Goal: Information Seeking & Learning: Learn about a topic

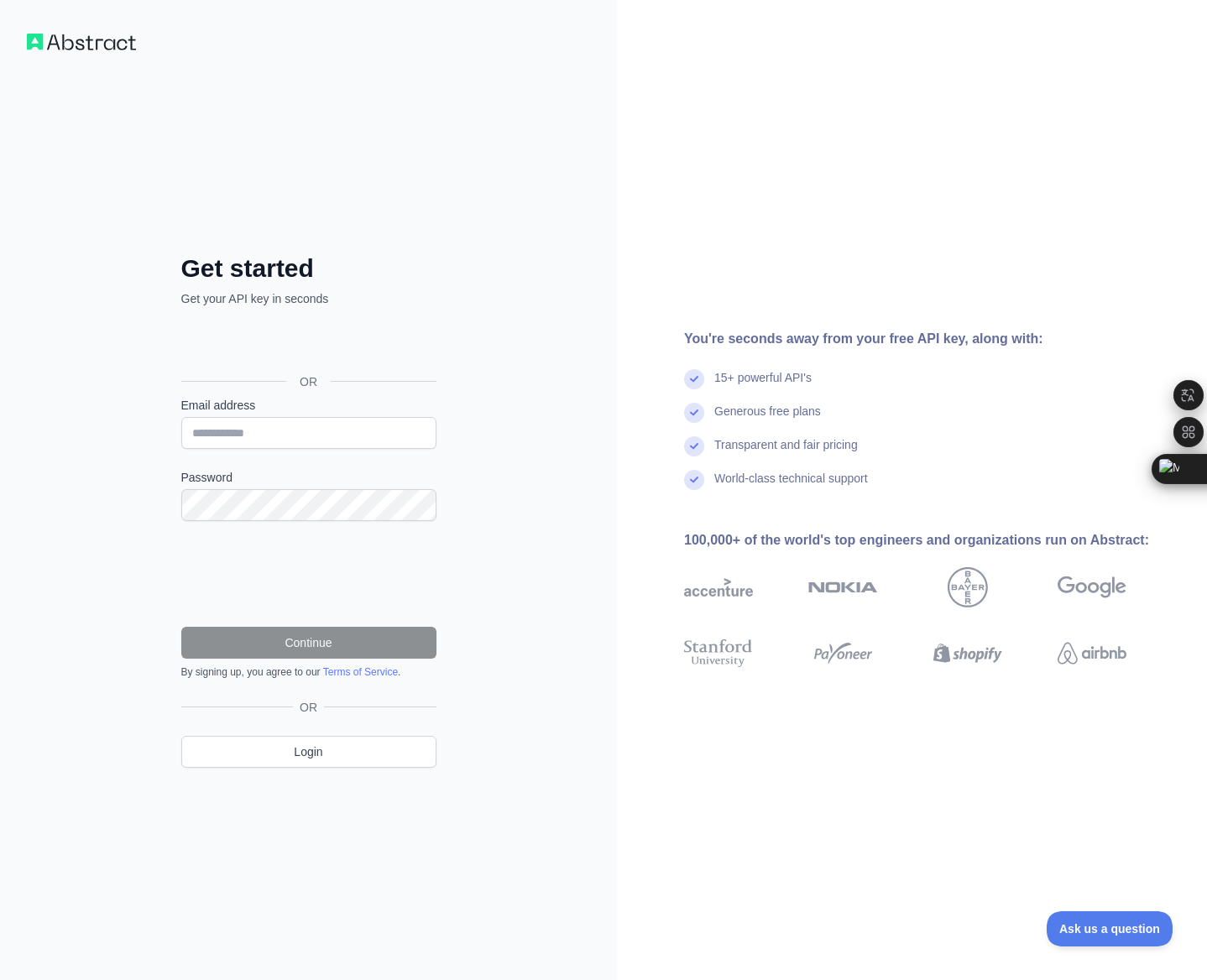
drag, startPoint x: 18, startPoint y: 97, endPoint x: 131, endPoint y: 82, distance: 114.0
click at [131, 82] on div "Get started Get your API key in seconds OR Email address Password Continue By s…" at bounding box center [308, 490] width 617 height 980
click at [450, 245] on div "Get started Get your API key in seconds OR Email address Password Continue By s…" at bounding box center [309, 491] width 323 height 609
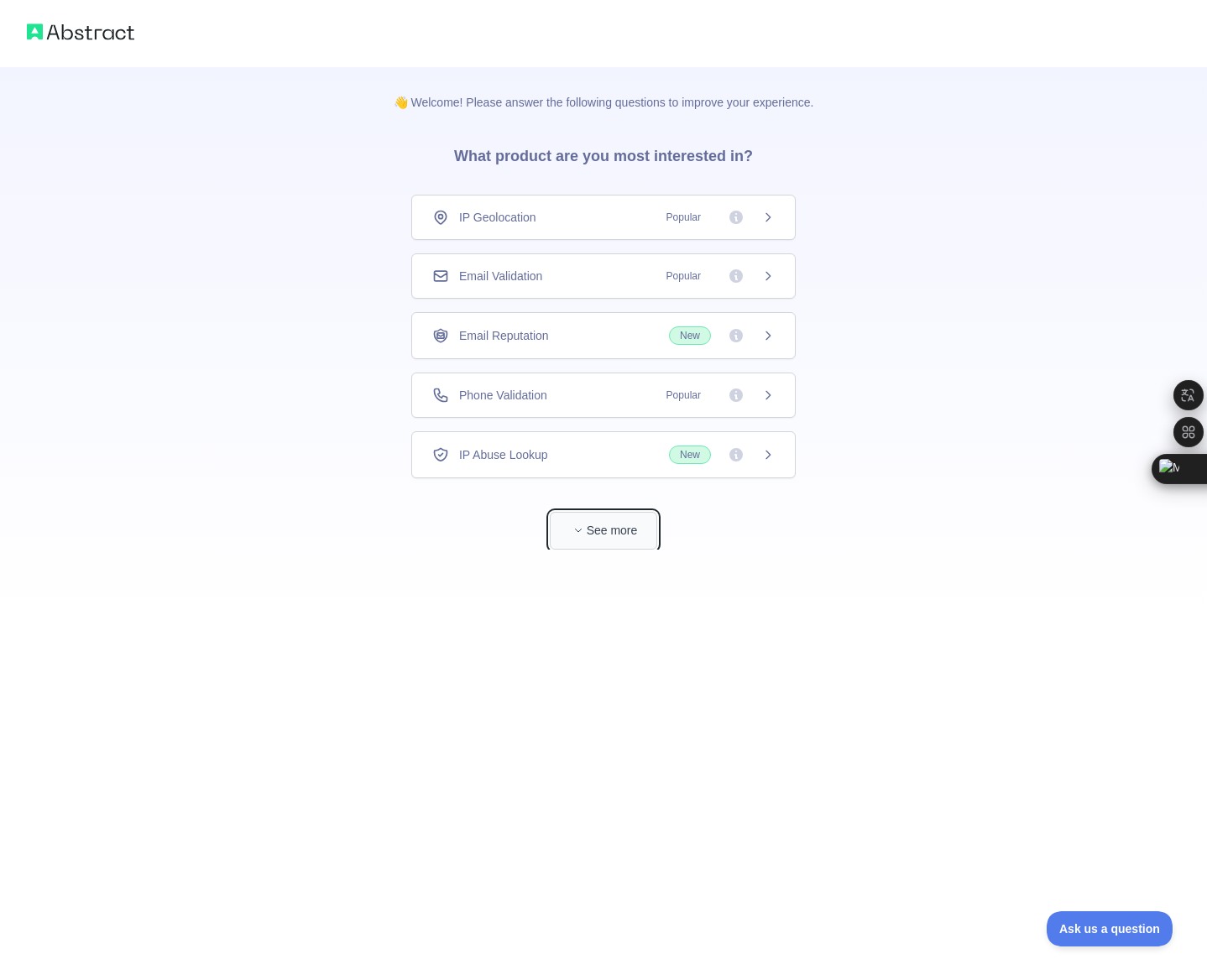
click at [599, 533] on button "See more" at bounding box center [604, 531] width 108 height 38
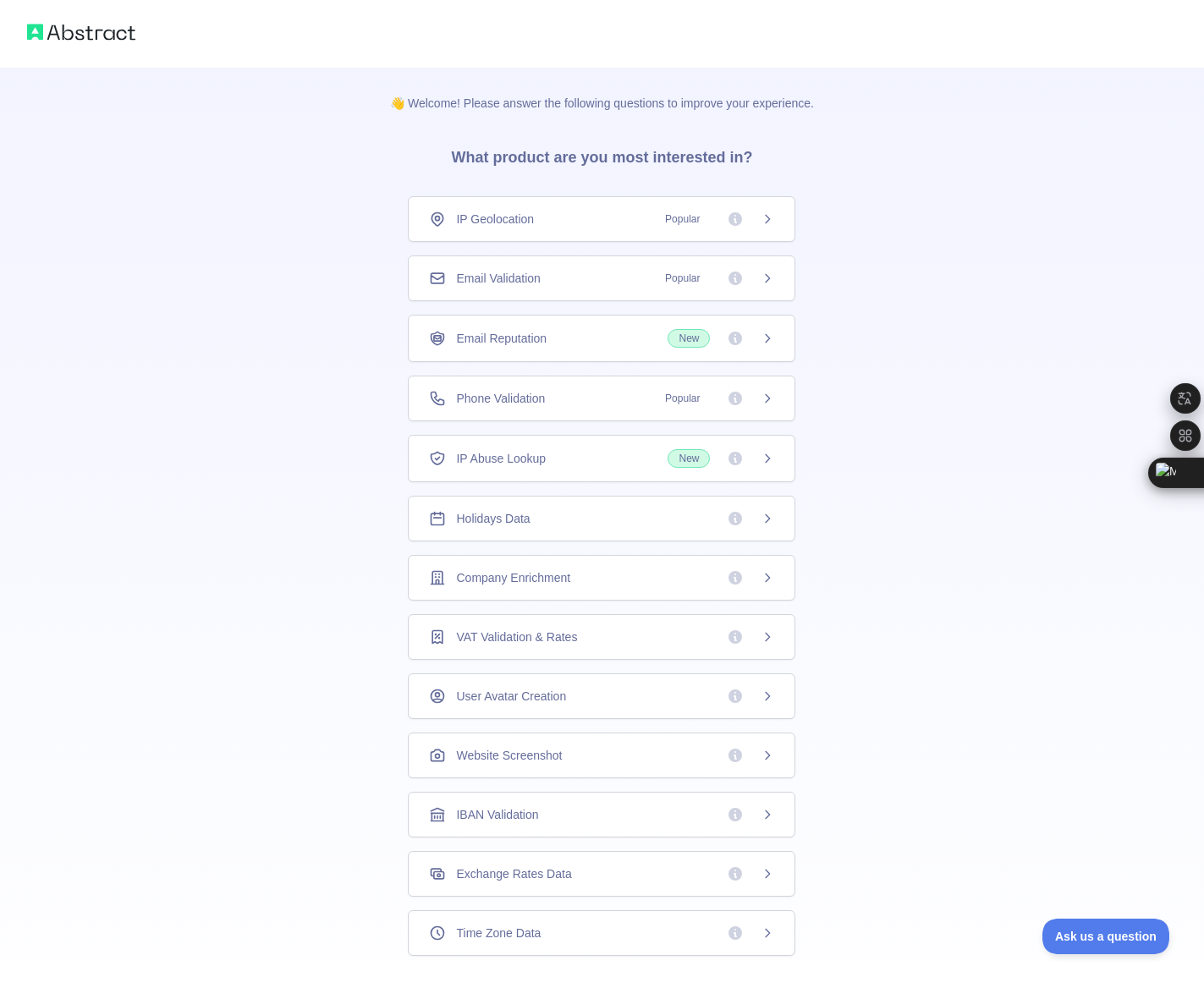
click at [563, 872] on div "Exchange Rates Data" at bounding box center [602, 874] width 345 height 17
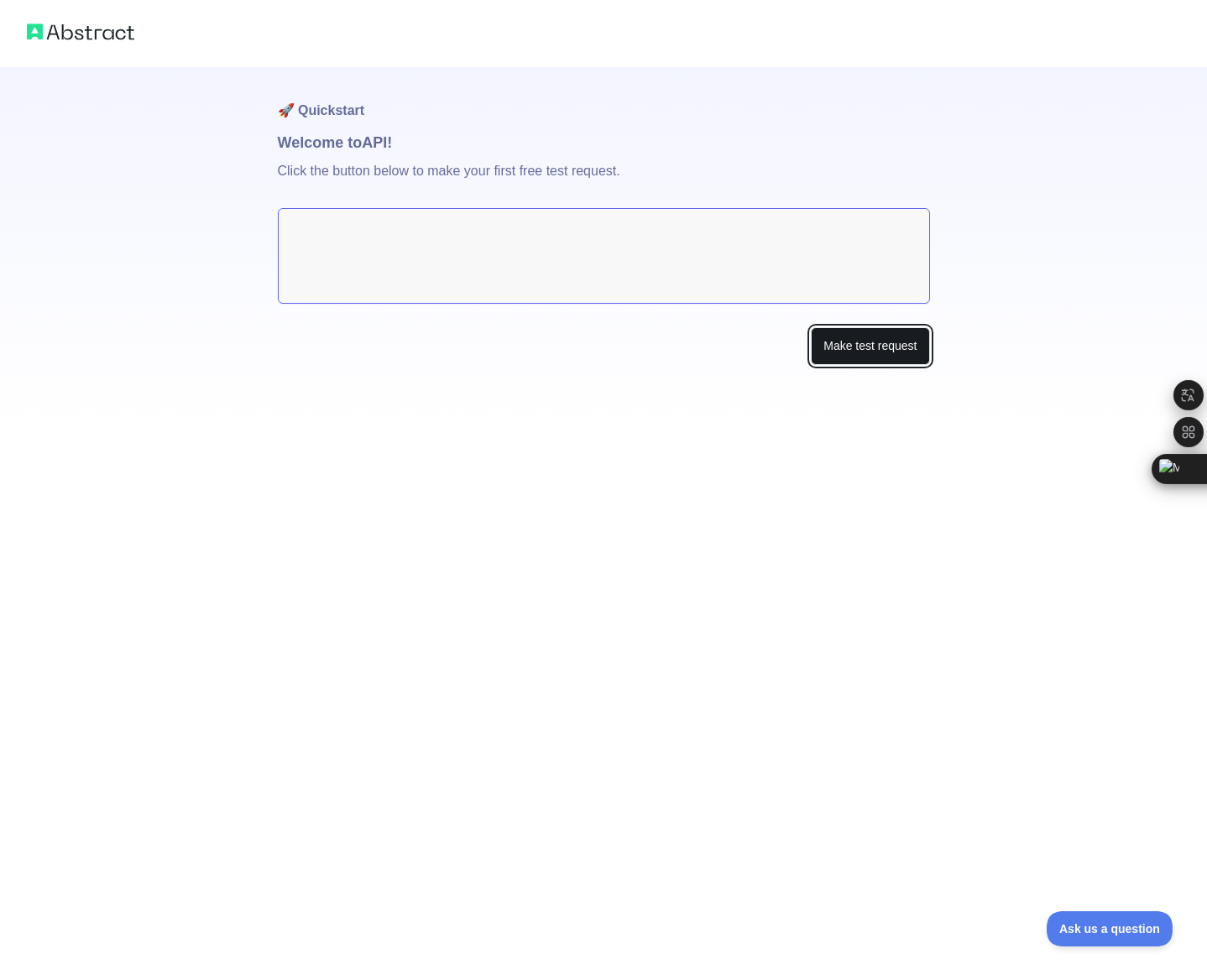
click at [842, 341] on button "Make test request" at bounding box center [870, 346] width 119 height 38
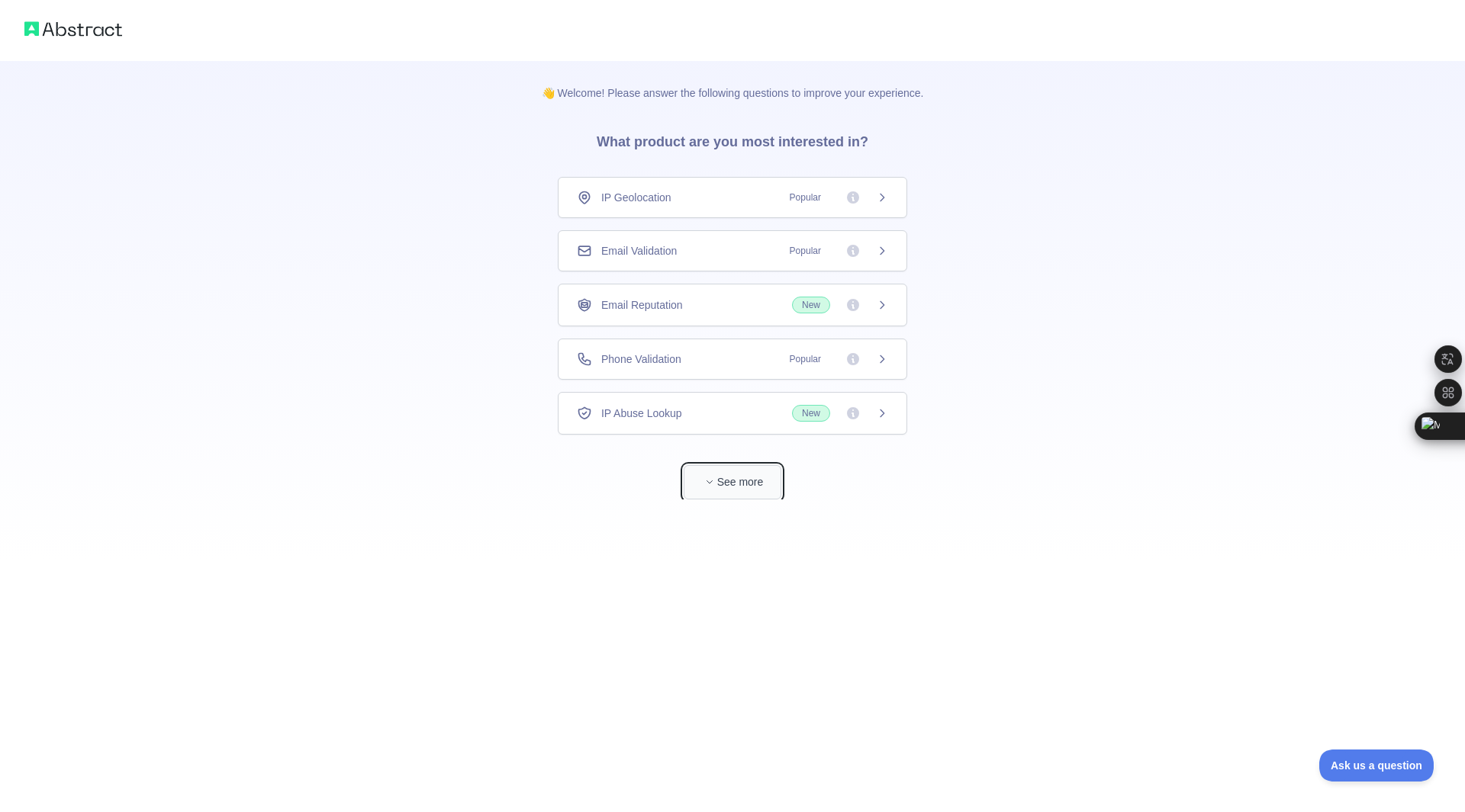
click at [751, 495] on button "See more" at bounding box center [732, 483] width 98 height 35
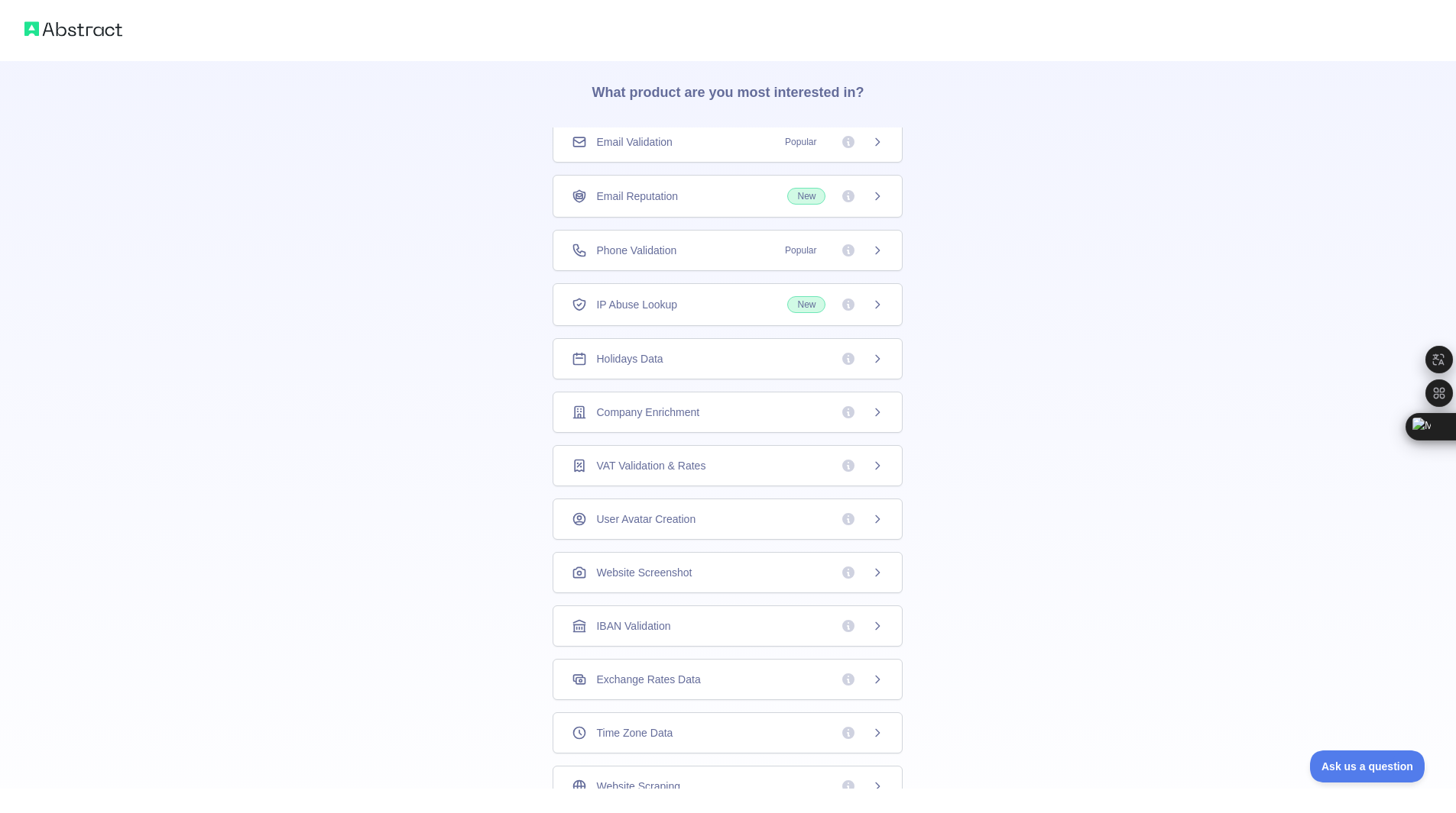
scroll to position [77, 0]
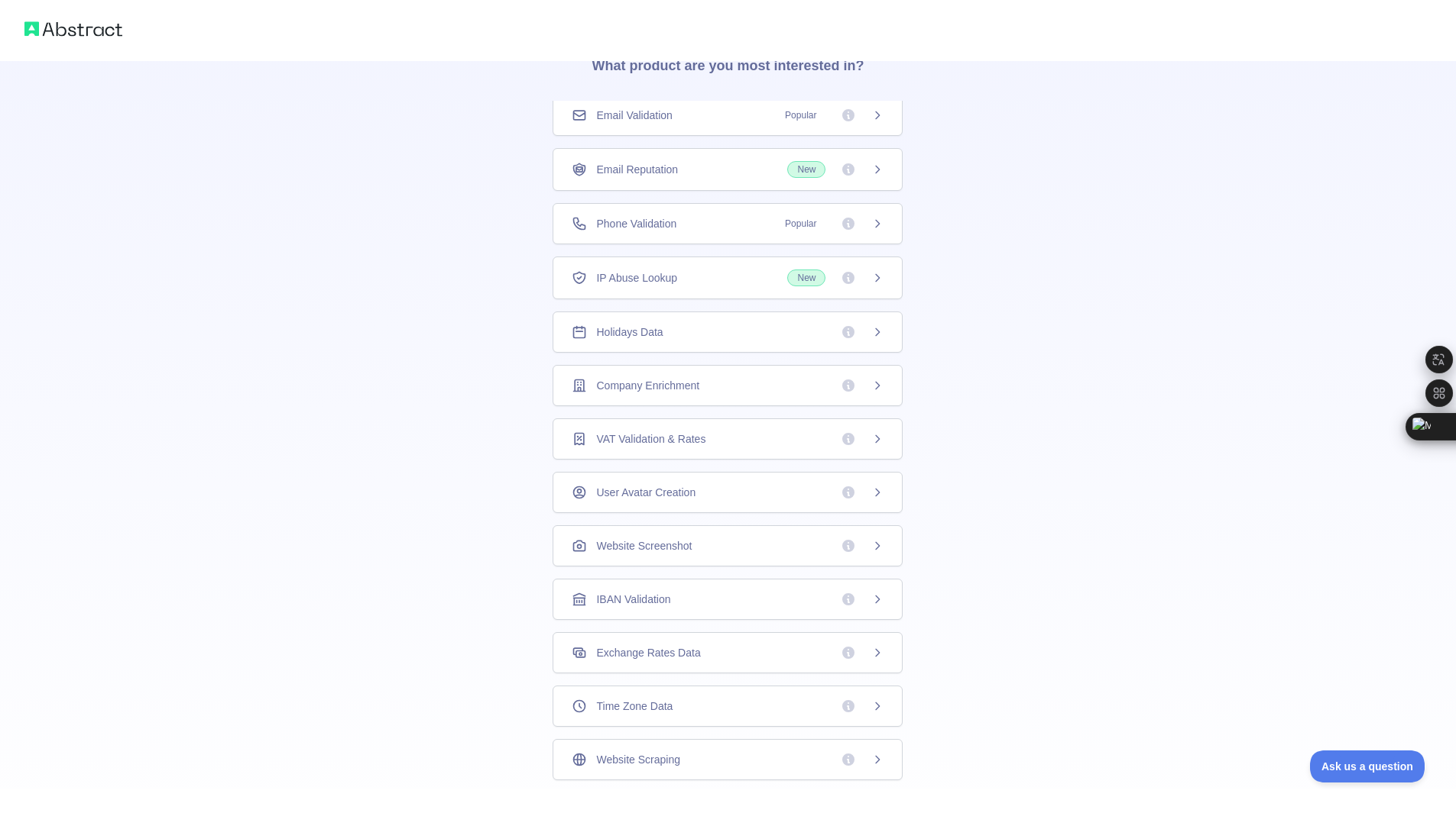
click at [687, 646] on span "Exchange Rates Data" at bounding box center [648, 653] width 104 height 16
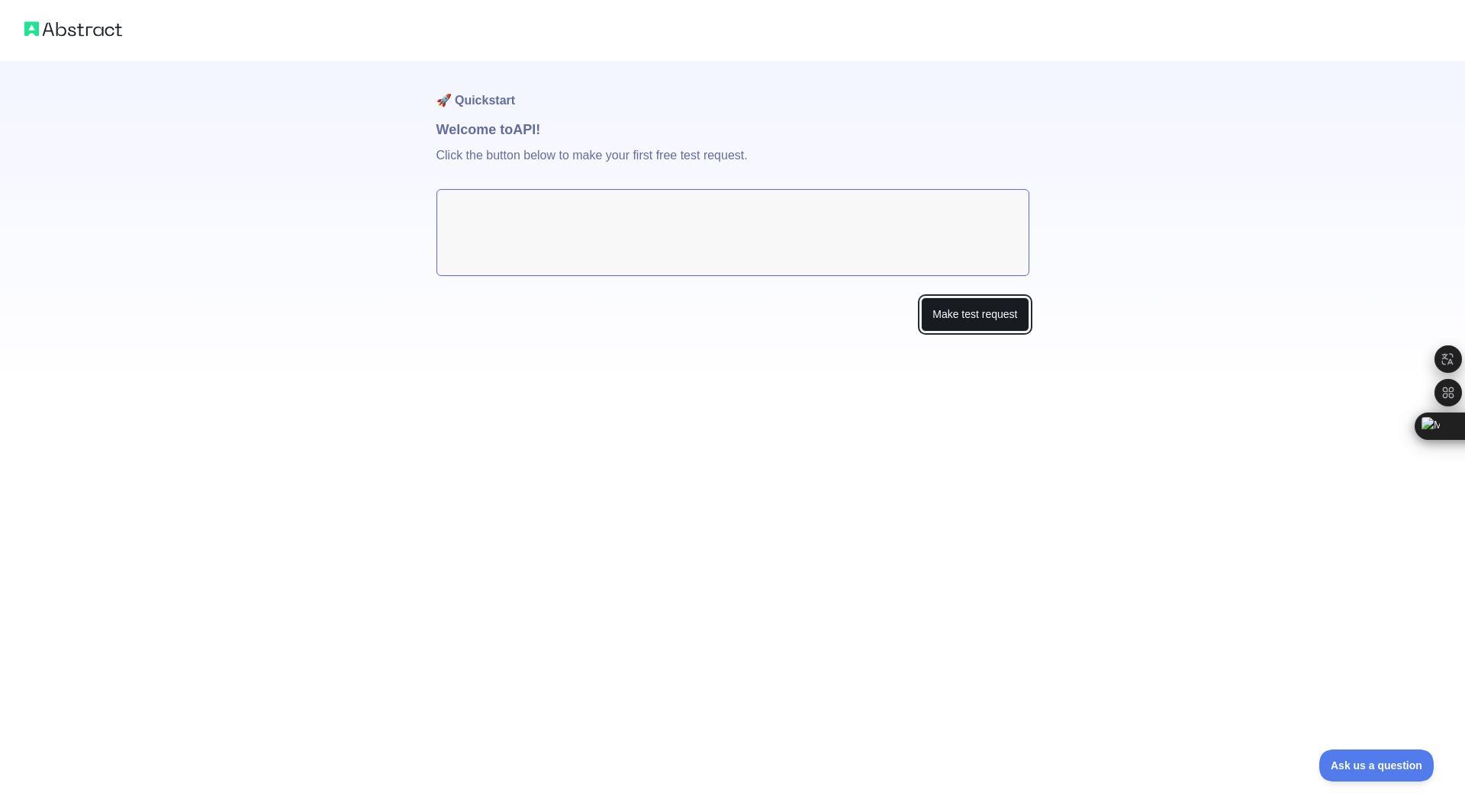
click at [1005, 315] on button "Make test request" at bounding box center [975, 315] width 108 height 35
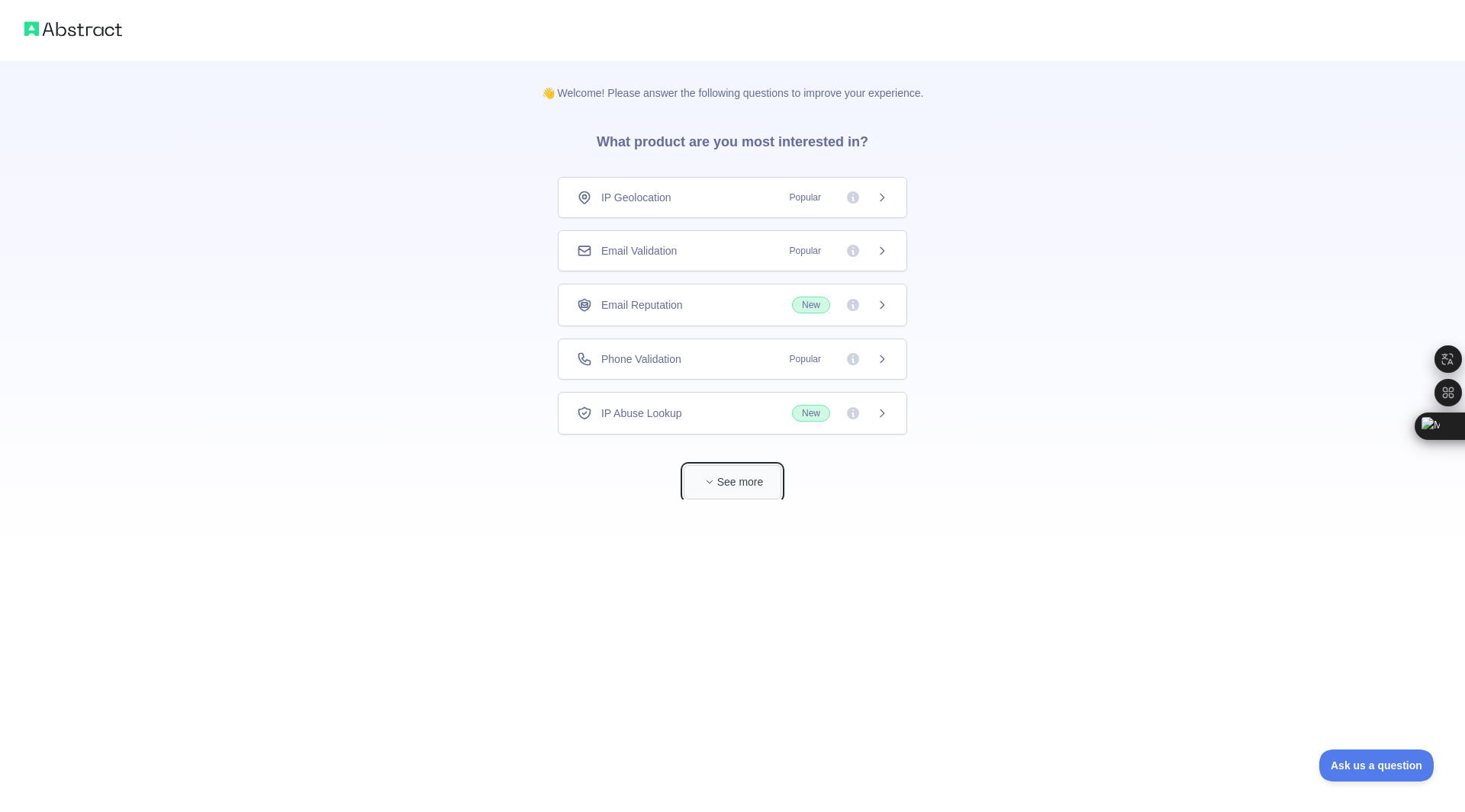
click at [724, 476] on button "See more" at bounding box center [732, 483] width 98 height 35
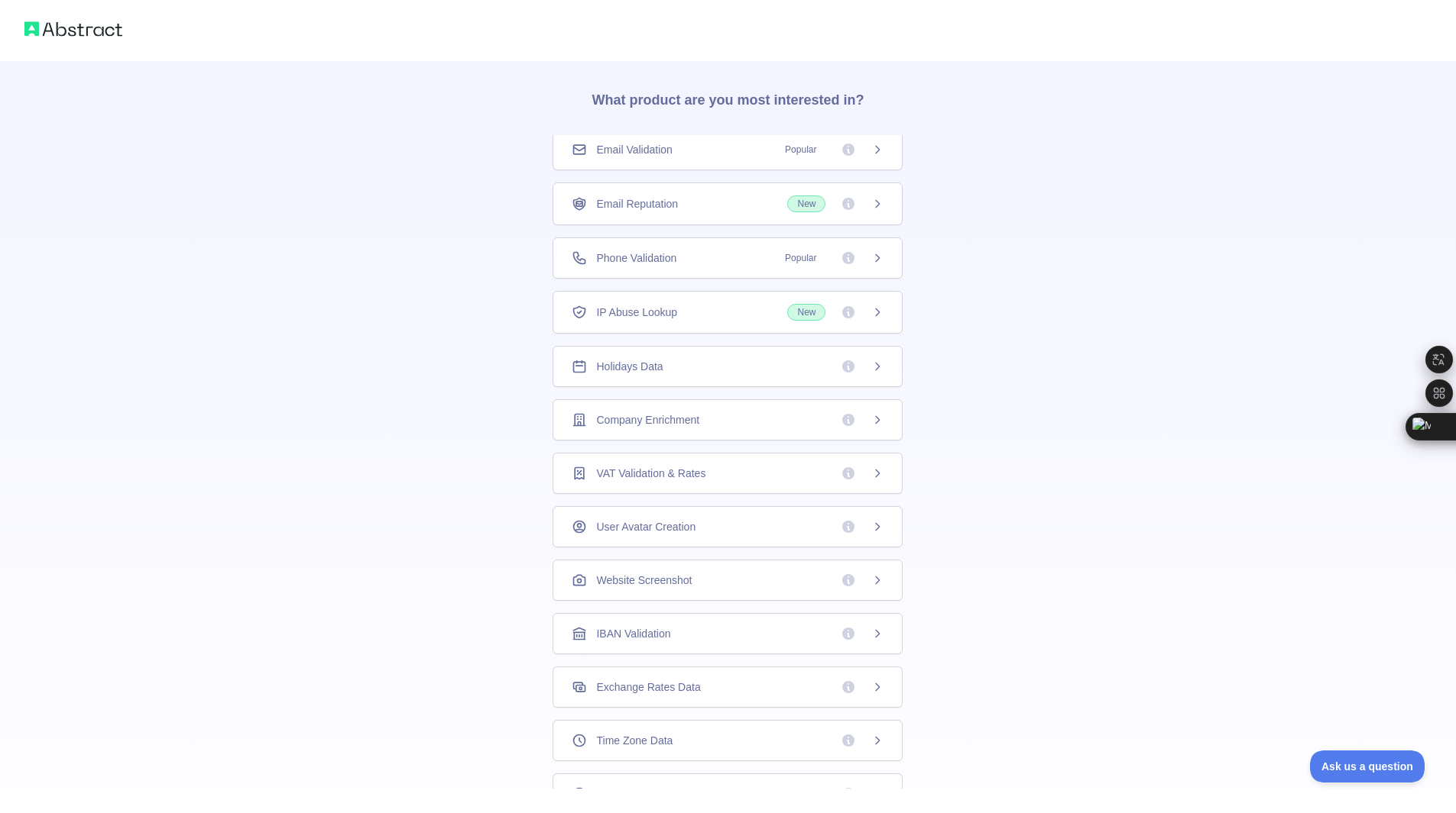
scroll to position [77, 0]
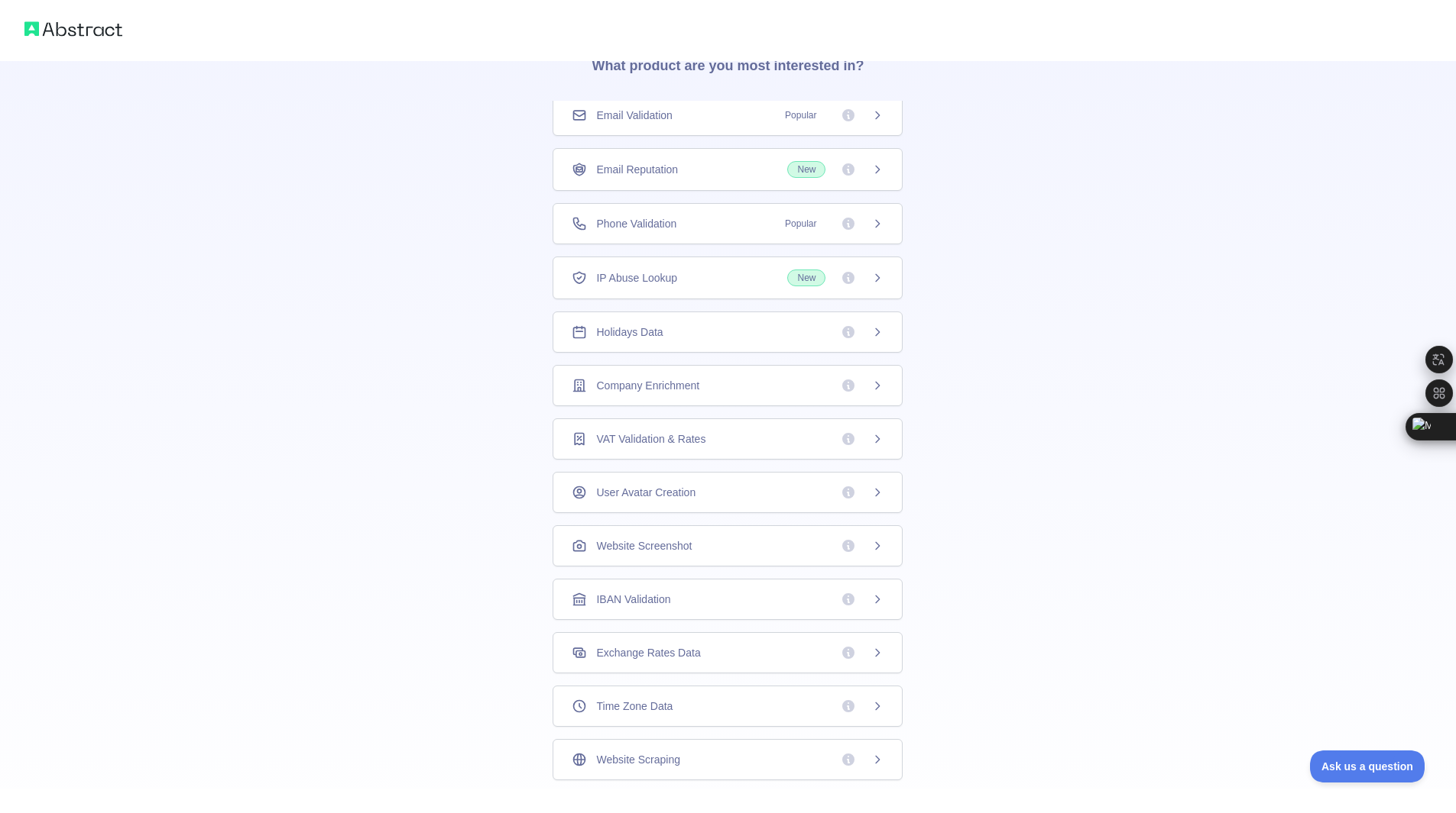
click at [662, 657] on span "Exchange Rates Data" at bounding box center [648, 653] width 104 height 16
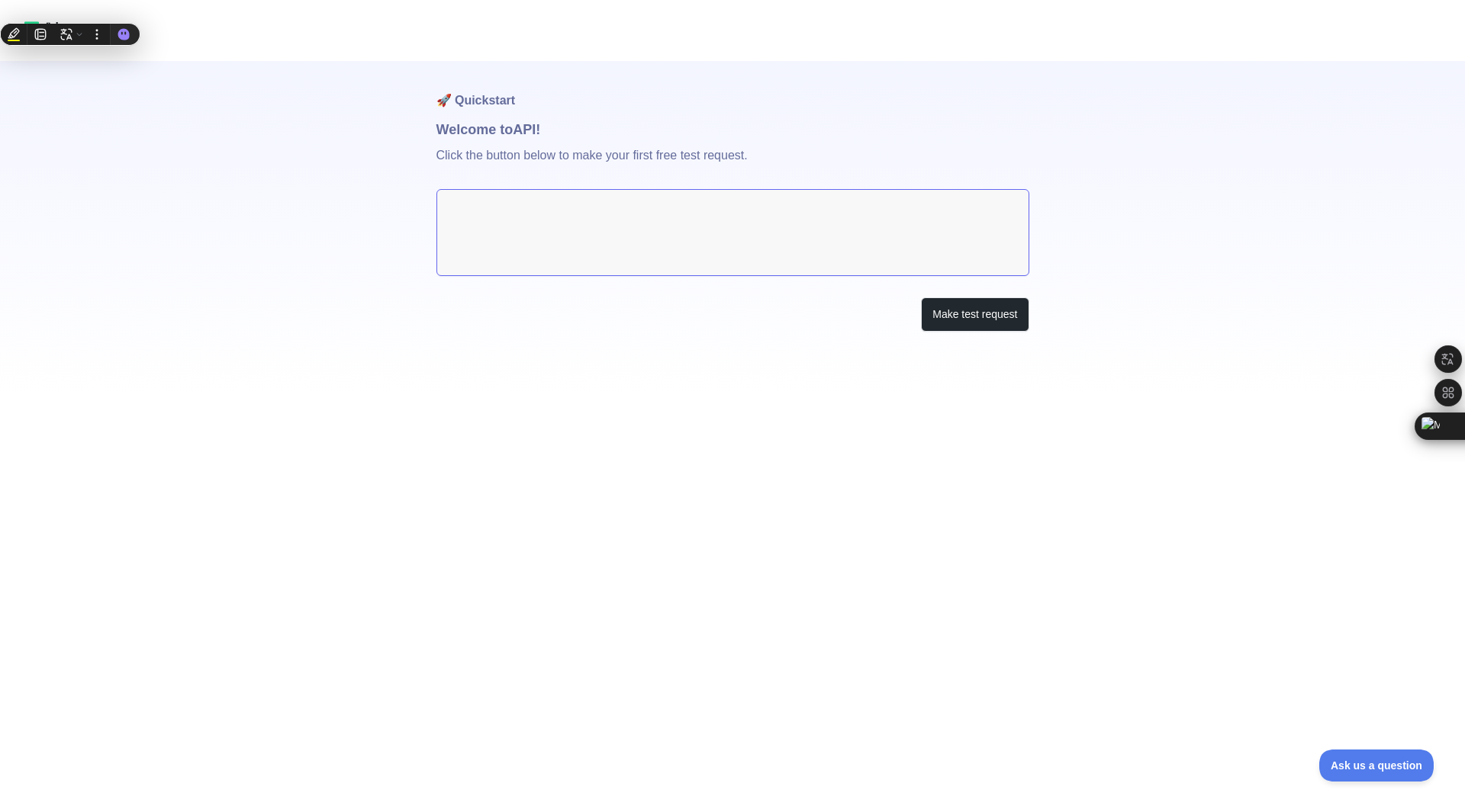
click at [544, 223] on textarea at bounding box center [733, 233] width 593 height 87
click at [505, 210] on textarea at bounding box center [733, 233] width 593 height 87
click at [508, 217] on textarea at bounding box center [733, 233] width 593 height 87
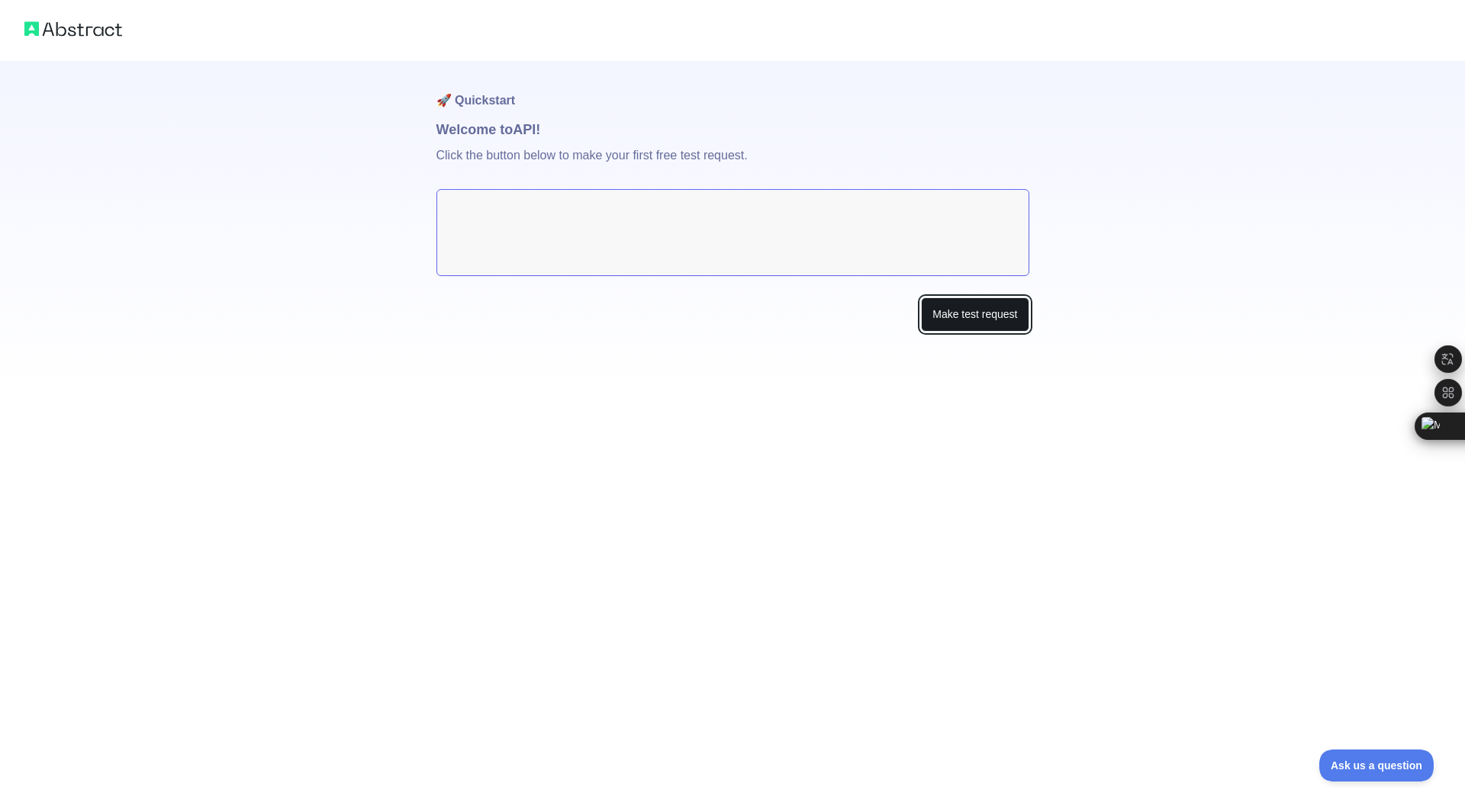
click at [1001, 315] on button "Make test request" at bounding box center [975, 315] width 108 height 35
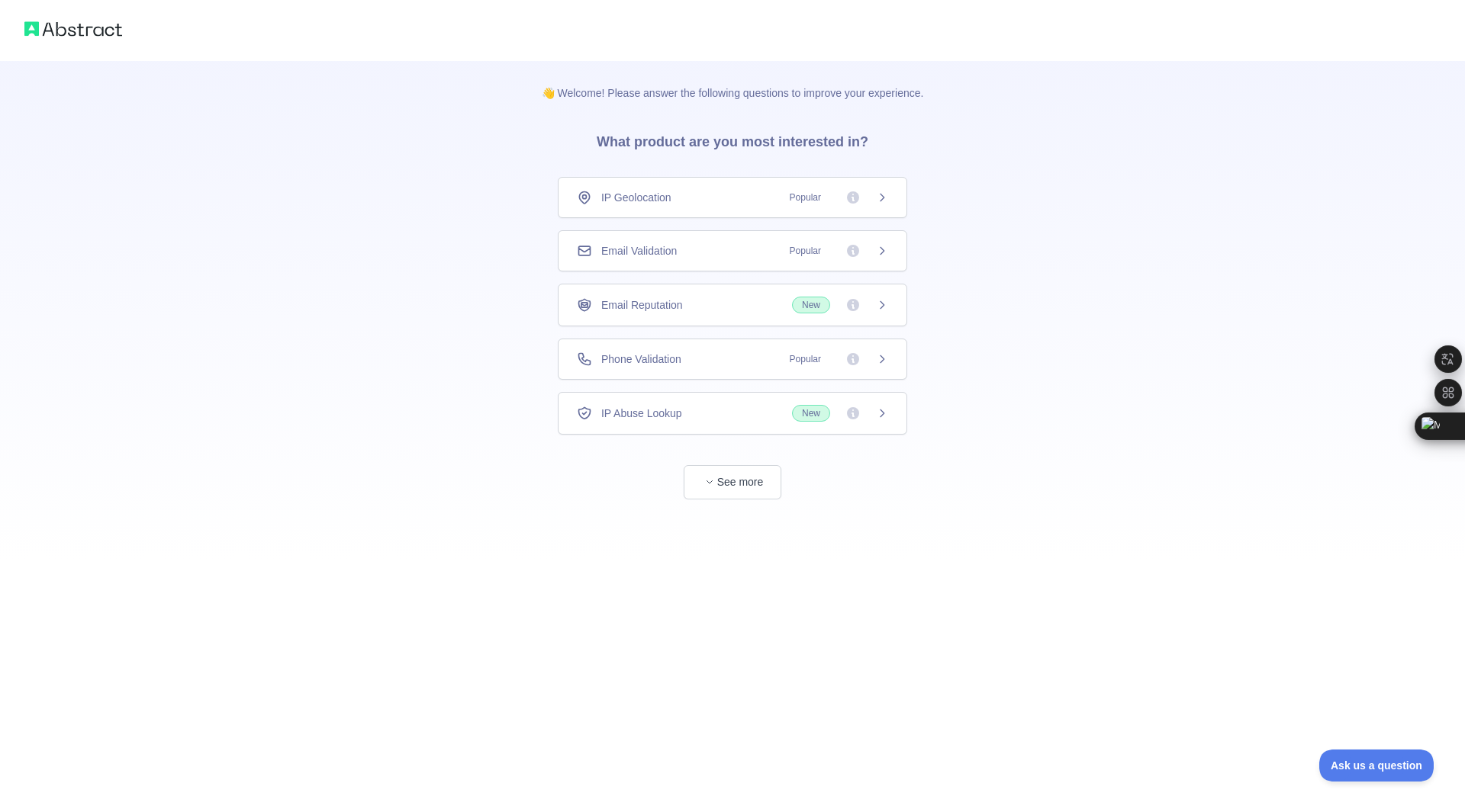
click at [103, 34] on img at bounding box center [73, 29] width 98 height 21
click at [88, 32] on img at bounding box center [73, 29] width 98 height 21
drag, startPoint x: 88, startPoint y: 32, endPoint x: 451, endPoint y: 408, distance: 522.6
click at [98, 42] on div at bounding box center [732, 30] width 1465 height 61
click at [650, 194] on span "IP Geolocation" at bounding box center [636, 198] width 70 height 16
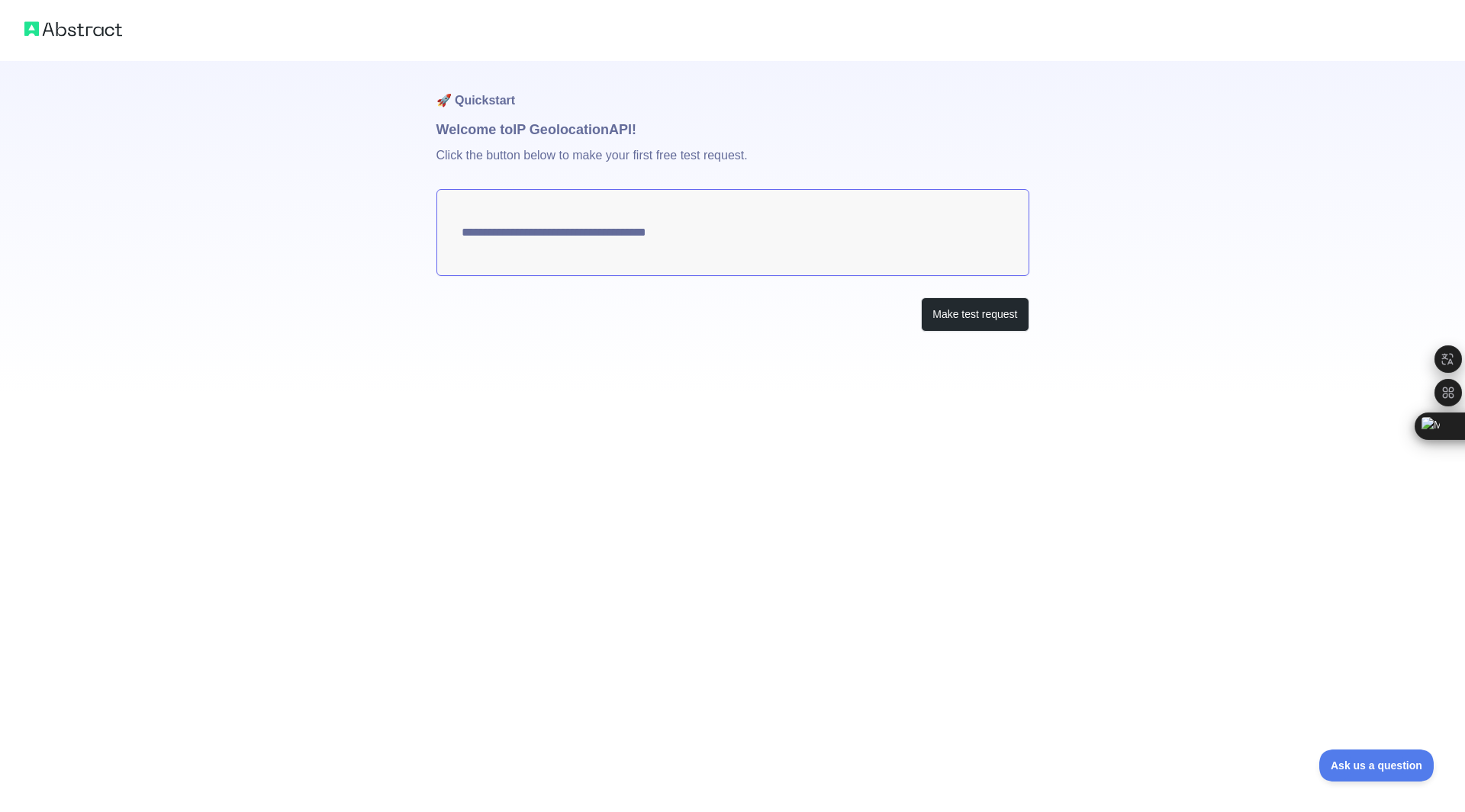
type textarea "**********"
click at [995, 315] on button "Make test request" at bounding box center [975, 315] width 108 height 35
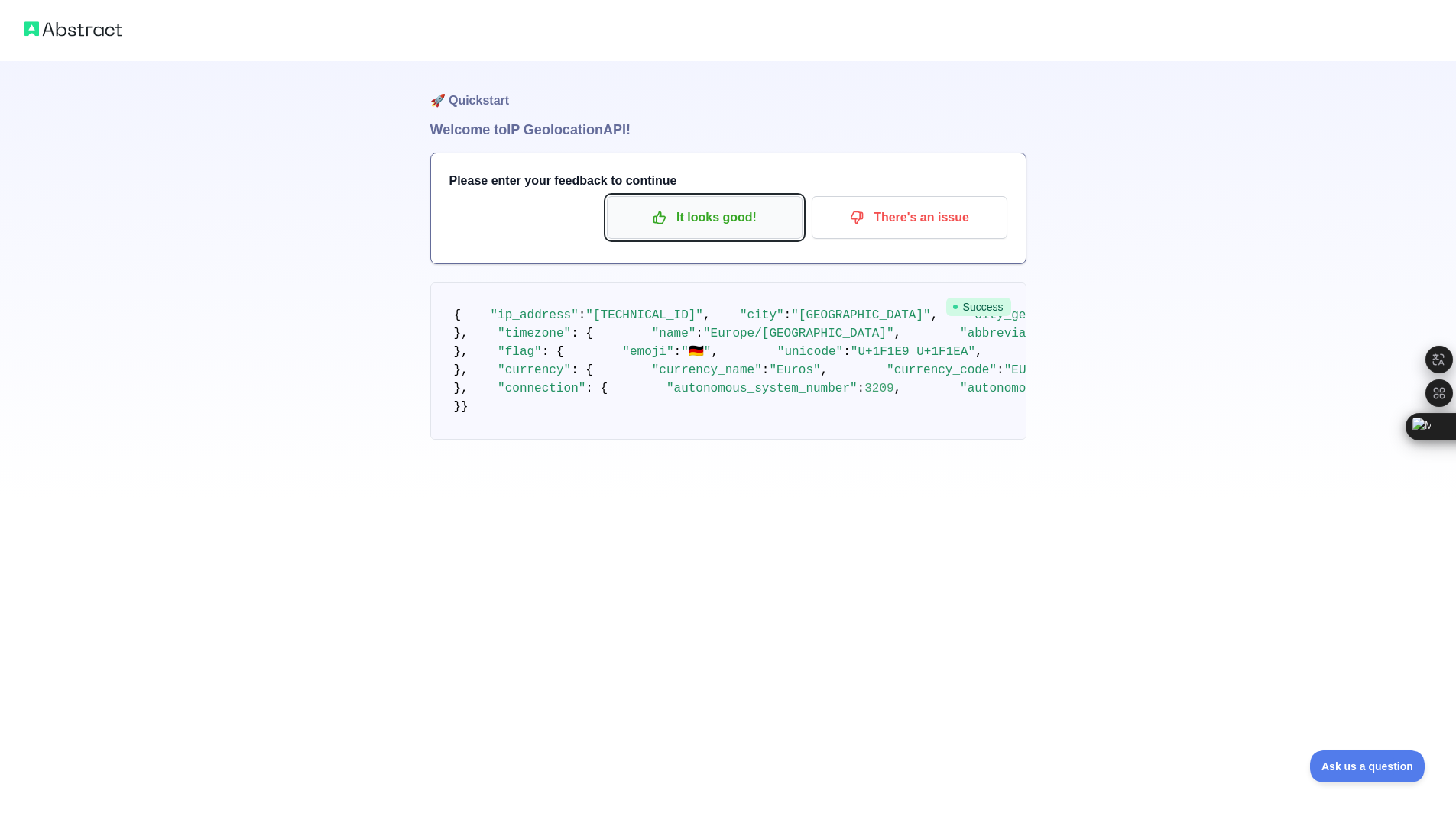
click at [700, 223] on p "It looks good!" at bounding box center [704, 217] width 172 height 26
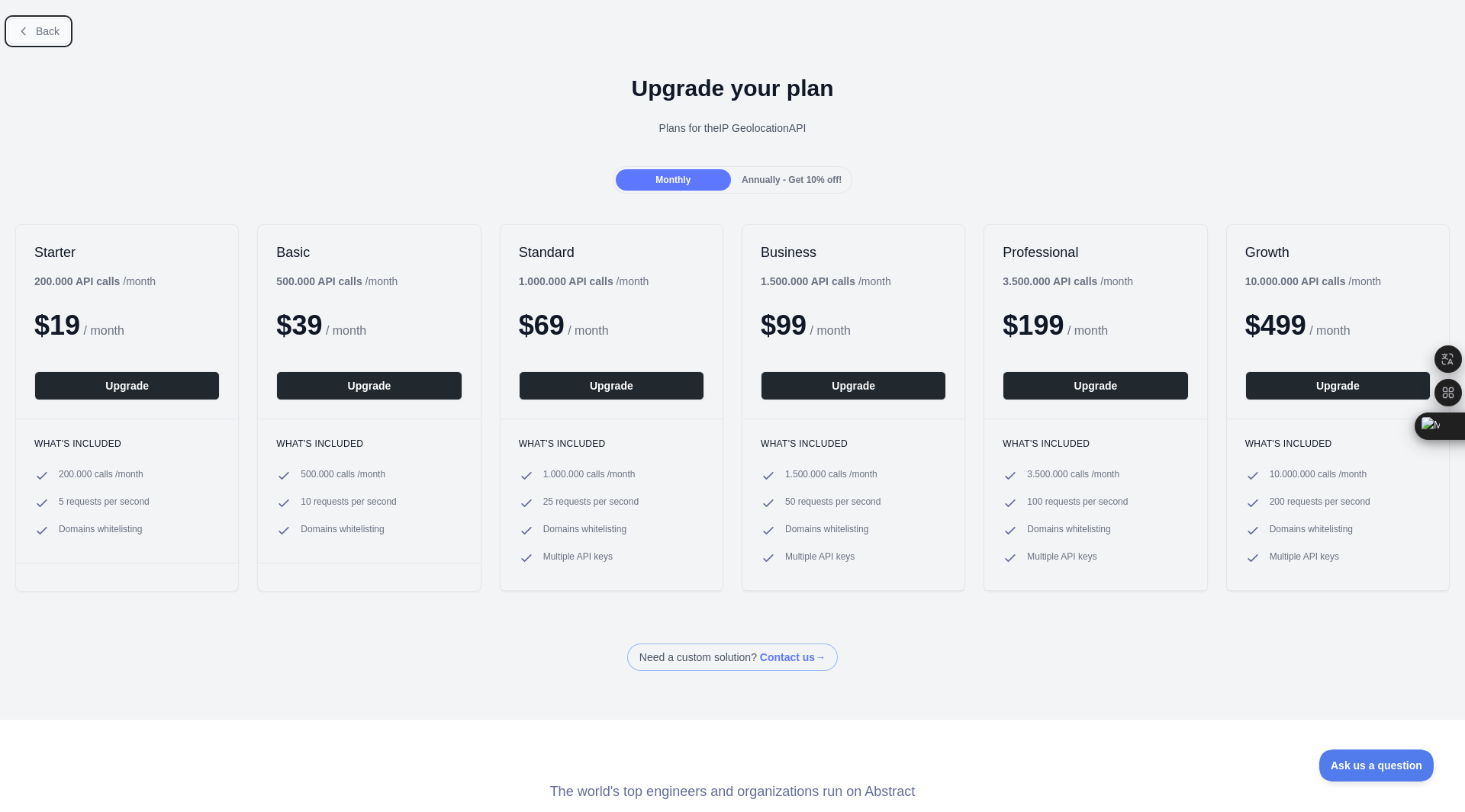
click at [39, 29] on span "Back" at bounding box center [48, 31] width 24 height 12
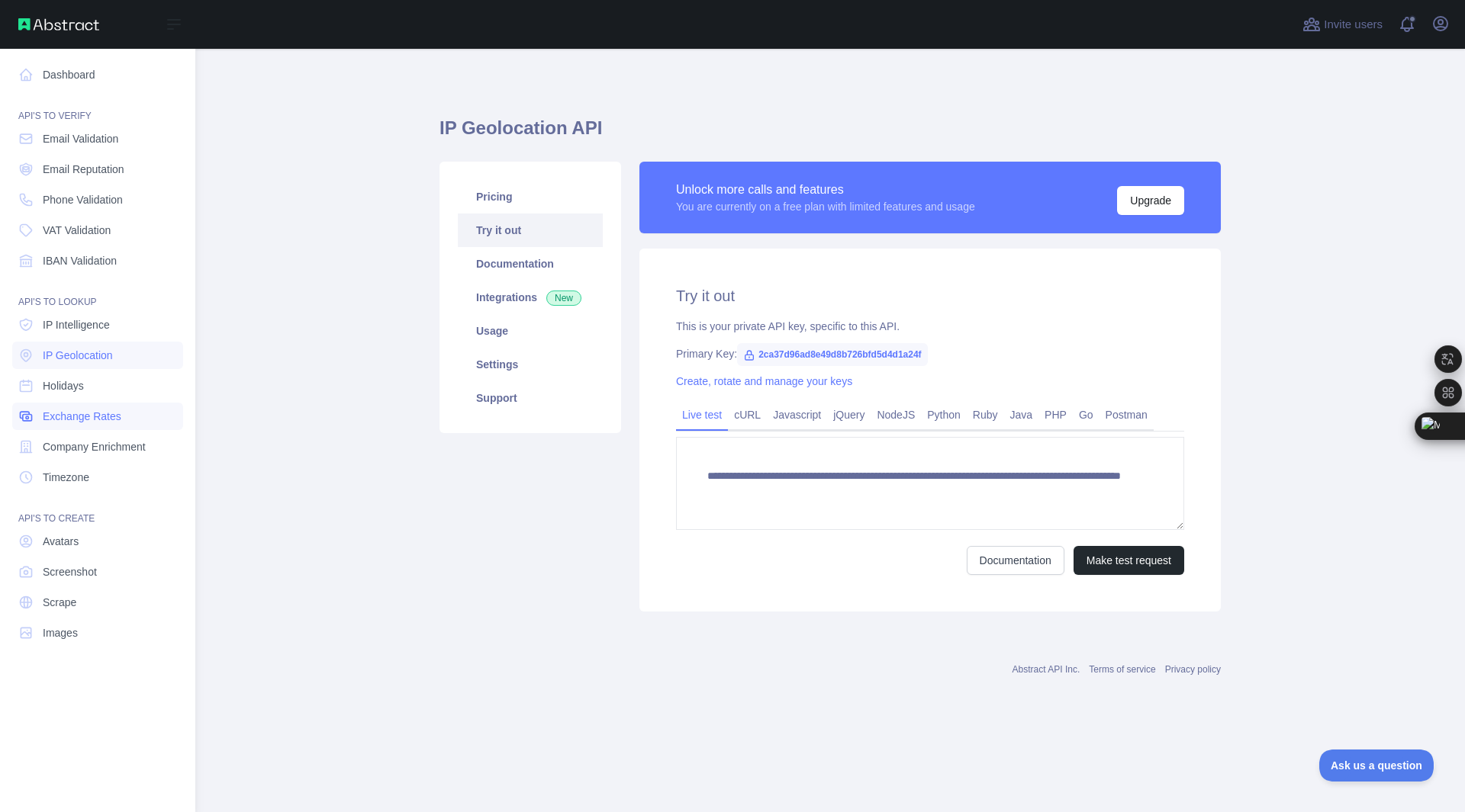
click at [60, 415] on span "Exchange Rates" at bounding box center [82, 416] width 78 height 16
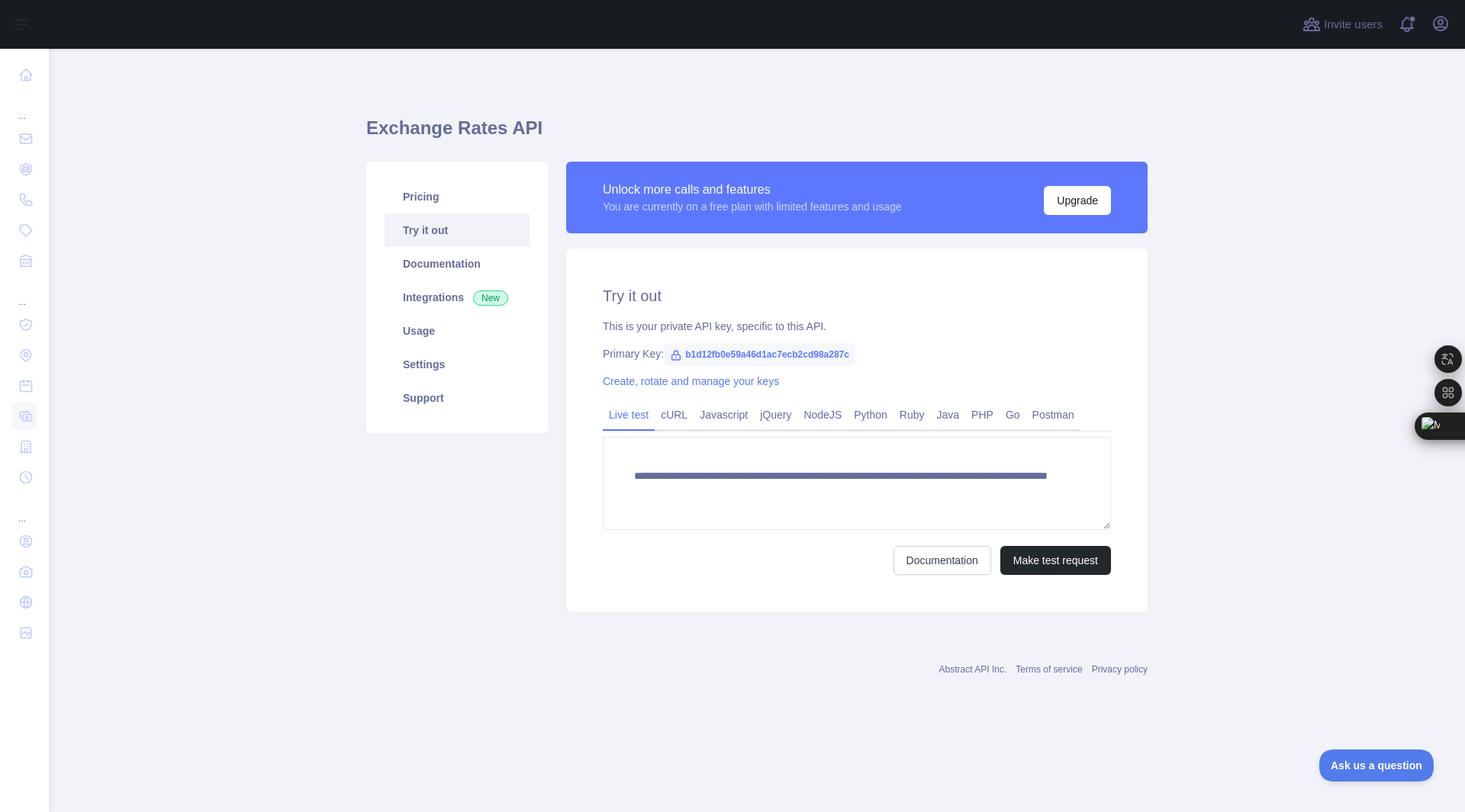
click at [466, 224] on link "Try it out" at bounding box center [457, 230] width 145 height 34
